Goal: Task Accomplishment & Management: Manage account settings

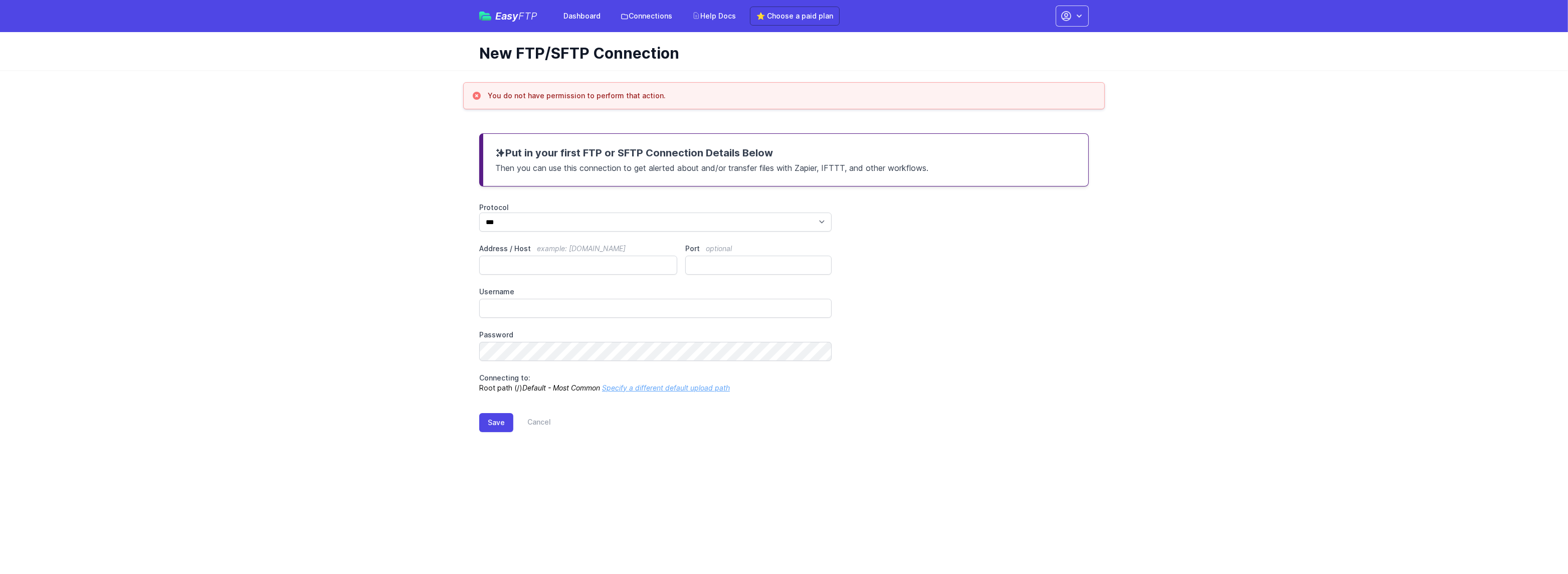
click at [506, 102] on div "You do not have permission to perform that action." at bounding box center [784, 96] width 642 height 27
click at [501, 17] on span "Easy FTP" at bounding box center [516, 16] width 42 height 10
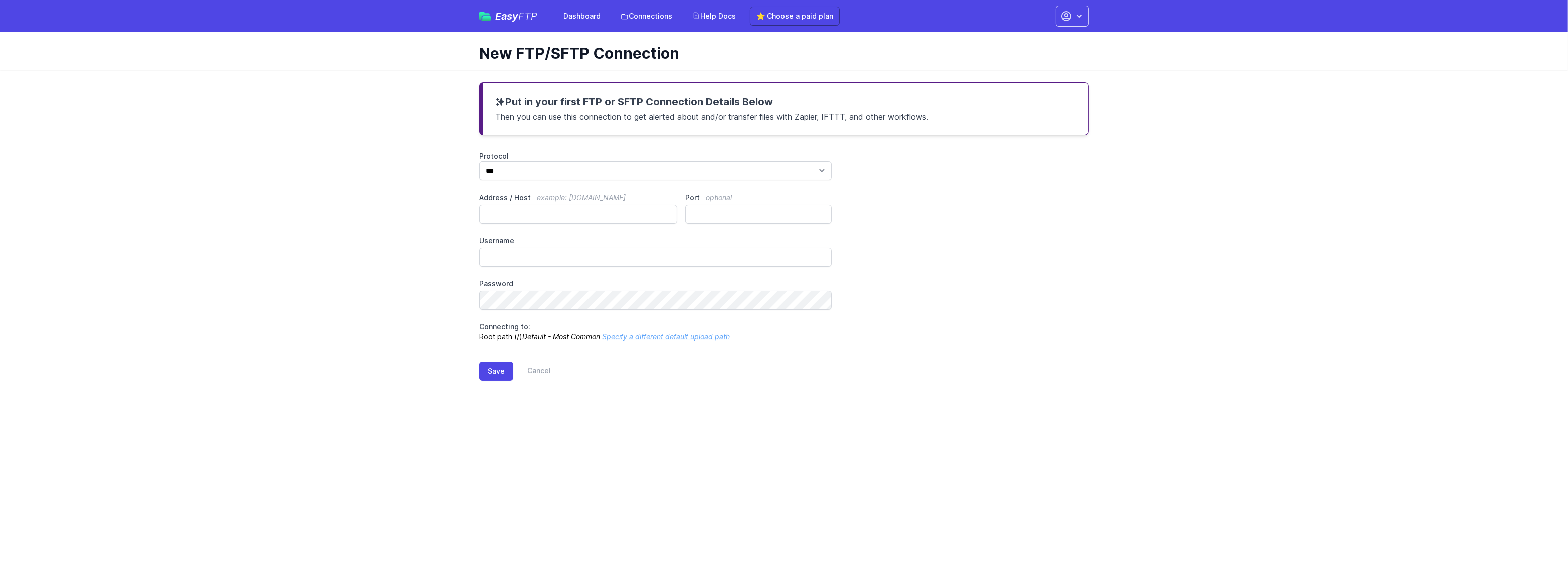
click at [488, 18] on img at bounding box center [485, 16] width 12 height 9
click at [1048, 16] on div "Account Settings Your Profile Contact EasyFTP Set up Zapier Sign out" at bounding box center [1063, 16] width 51 height 21
click at [1074, 13] on icon "button" at bounding box center [1079, 16] width 10 height 10
click at [1050, 41] on link "Account Settings" at bounding box center [1041, 42] width 97 height 18
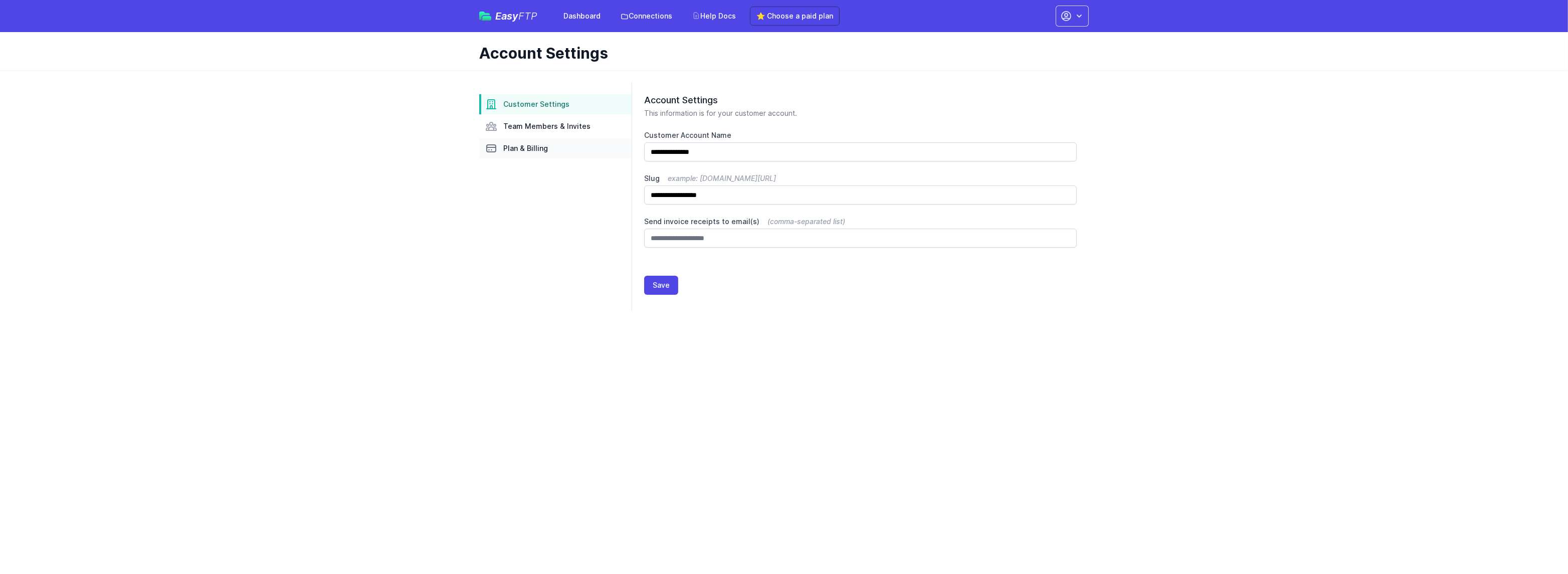
click at [520, 145] on span "Plan & Billing" at bounding box center [525, 148] width 44 height 10
